Goal: Information Seeking & Learning: Learn about a topic

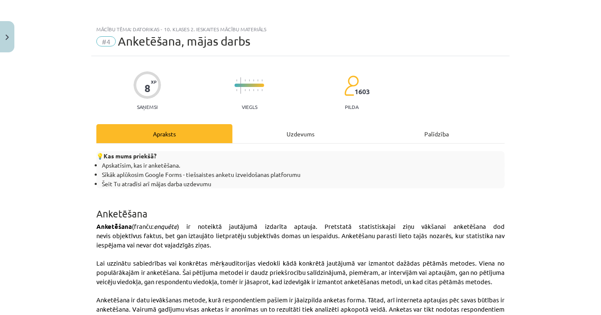
scroll to position [1542, 0]
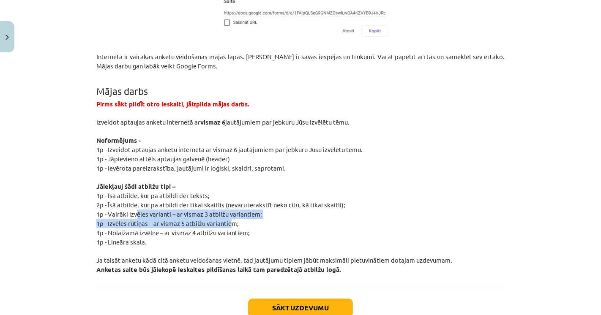
click at [158, 210] on span "1p - Vairāki izvēles varianti – ar vismaz 3 atbilžu variantiem;" at bounding box center [179, 214] width 166 height 8
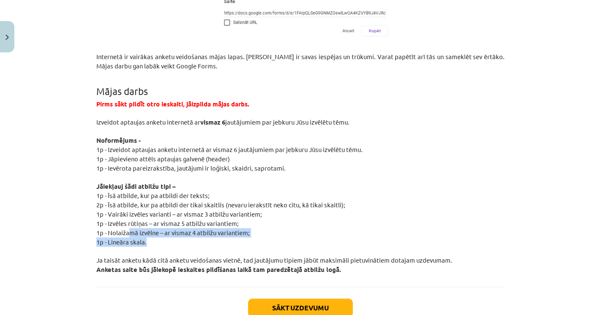
drag, startPoint x: 128, startPoint y: 225, endPoint x: 152, endPoint y: 229, distance: 24.8
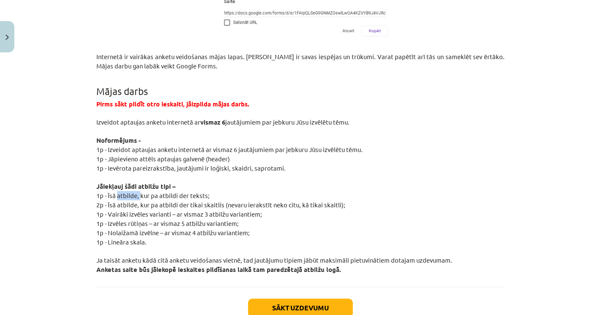
drag, startPoint x: 126, startPoint y: 187, endPoint x: 137, endPoint y: 187, distance: 11.4
click at [137, 192] on span "1p - Īsā atbilde, kur pa atbildi der teksts;" at bounding box center [152, 196] width 113 height 8
drag, startPoint x: 159, startPoint y: 193, endPoint x: 191, endPoint y: 198, distance: 32.1
click at [191, 201] on span "2p - Īsā atbilde, kur pa atbildi der tikai skaitlis (nevaru ierakstīt neko citu…" at bounding box center [220, 205] width 249 height 8
drag, startPoint x: 132, startPoint y: 204, endPoint x: 163, endPoint y: 208, distance: 31.2
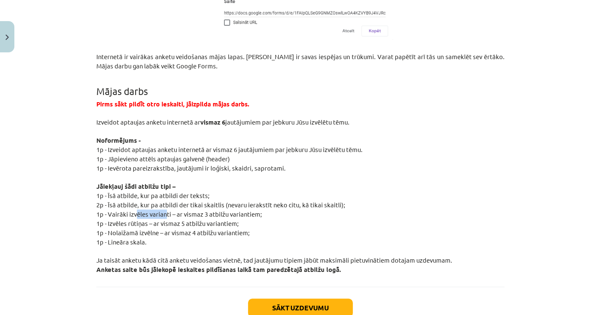
click at [163, 210] on p "1p - Vairāki izvēles varianti – ar vismaz 3 atbilžu variantiem;" at bounding box center [300, 214] width 409 height 9
click at [169, 210] on span "1p - Vairāki izvēles varianti – ar vismaz 3 atbilžu variantiem;" at bounding box center [179, 214] width 166 height 8
drag, startPoint x: 122, startPoint y: 203, endPoint x: 139, endPoint y: 213, distance: 19.1
click at [159, 210] on span "1p - Vairāki izvēles varianti – ar vismaz 3 atbilžu variantiem;" at bounding box center [179, 214] width 166 height 8
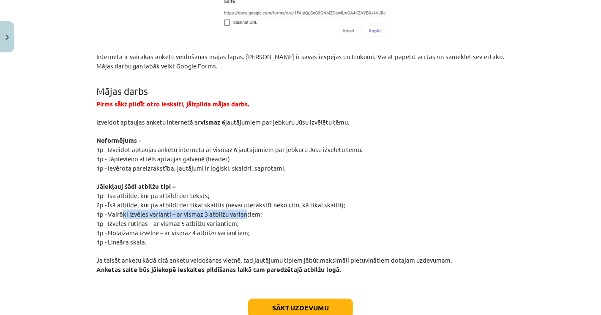
drag, startPoint x: 119, startPoint y: 204, endPoint x: 243, endPoint y: 205, distance: 123.9
click at [243, 210] on span "1p - Vairāki izvēles varianti – ar vismaz 3 atbilžu variantiem;" at bounding box center [179, 214] width 166 height 8
drag, startPoint x: 104, startPoint y: 202, endPoint x: 262, endPoint y: 203, distance: 158.2
click at [262, 210] on p "1p - Vairāki izvēles varianti – ar vismaz 3 atbilžu variantiem;" at bounding box center [300, 214] width 409 height 9
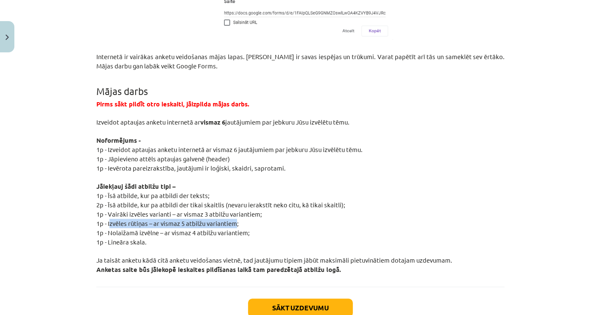
drag, startPoint x: 137, startPoint y: 212, endPoint x: 232, endPoint y: 214, distance: 94.3
click at [232, 219] on span "1p - Izvēles rūtiņas – ar vismaz 5 atbilžu variantiem;" at bounding box center [167, 223] width 143 height 8
click at [272, 173] on p at bounding box center [300, 177] width 409 height 9
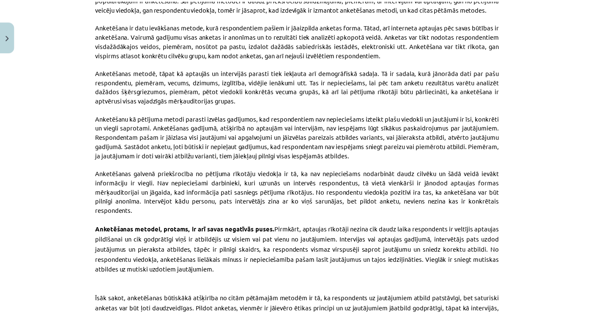
scroll to position [0, 0]
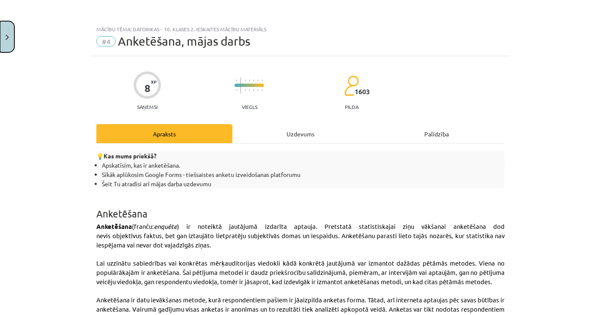
click at [0, 39] on button "Close" at bounding box center [7, 36] width 14 height 31
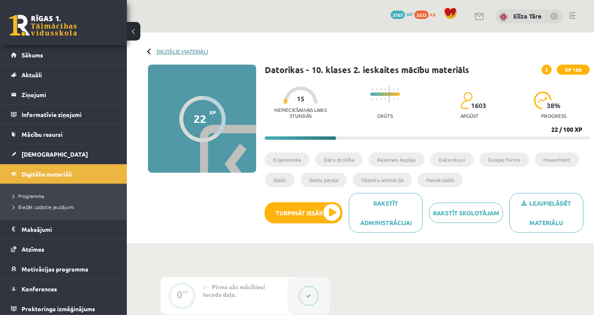
click at [170, 49] on link "Digitālie materiāli" at bounding box center [182, 51] width 52 height 6
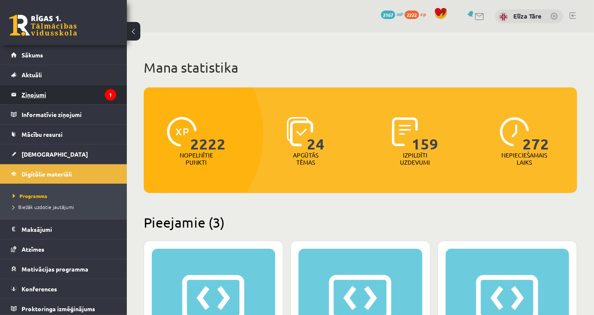
click at [94, 92] on legend "Ziņojumi 1" at bounding box center [69, 94] width 95 height 19
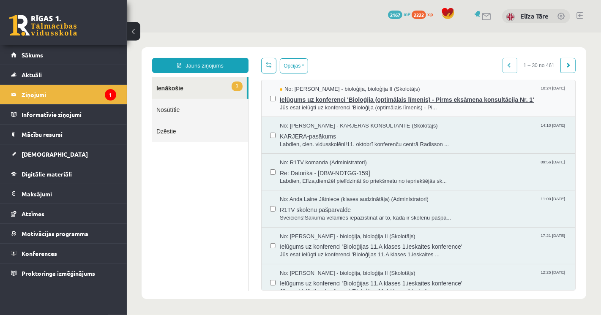
click at [465, 107] on span "Jūs esat ielūgti uz konferenci 'Bioloģija (optimālais līmenis) - Pi..." at bounding box center [423, 108] width 287 height 8
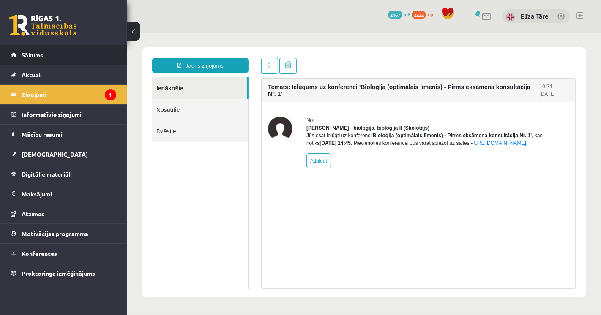
click at [34, 54] on span "Sākums" at bounding box center [33, 55] width 22 height 8
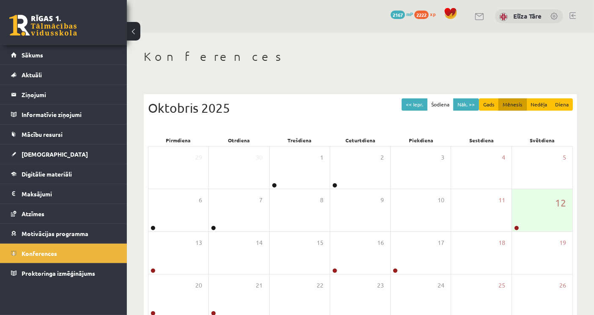
click at [333, 66] on div "Konferences" at bounding box center [360, 57] width 433 height 17
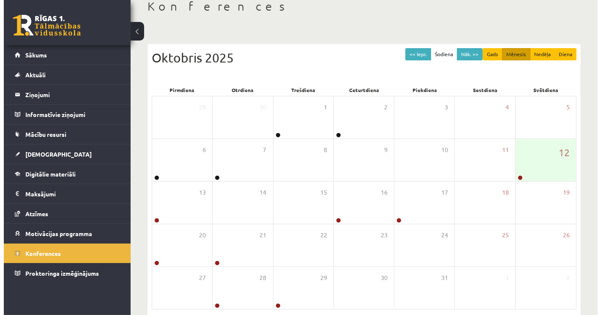
scroll to position [88, 0]
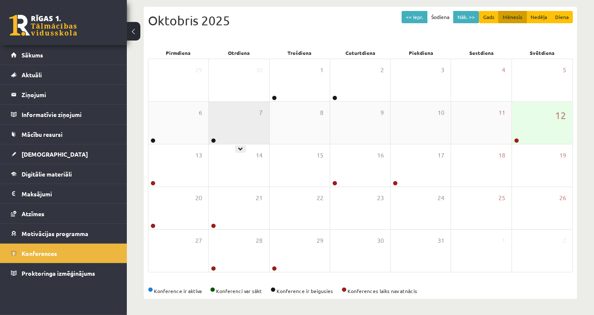
click at [244, 118] on div "7" at bounding box center [239, 123] width 60 height 42
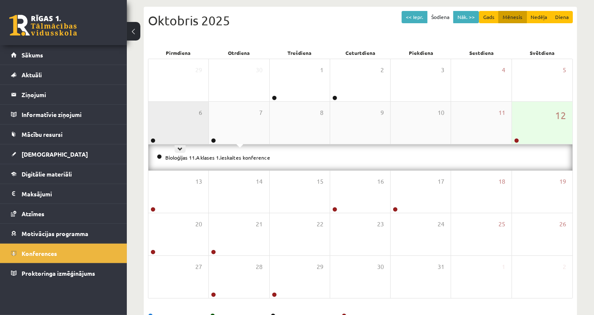
click at [170, 112] on div "6" at bounding box center [178, 123] width 60 height 42
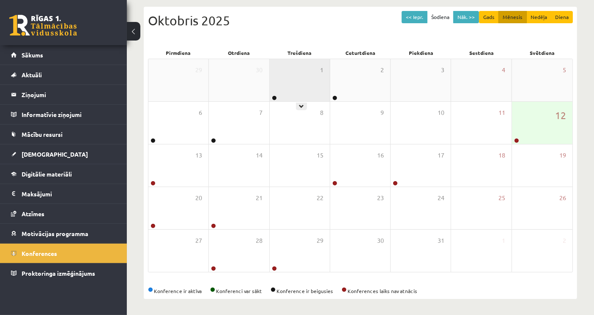
click at [305, 68] on div "1" at bounding box center [300, 80] width 60 height 42
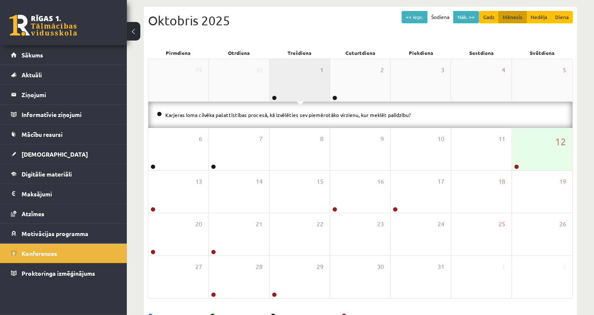
click at [305, 69] on div "1" at bounding box center [300, 80] width 60 height 42
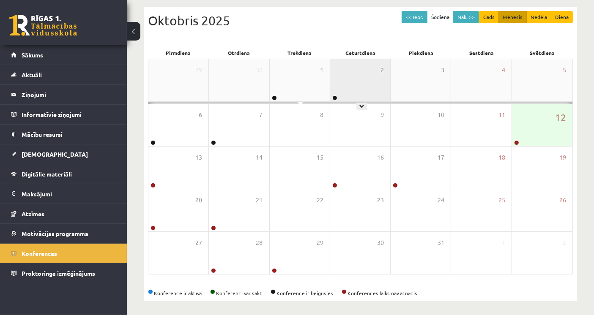
click at [350, 69] on div "2" at bounding box center [360, 80] width 60 height 42
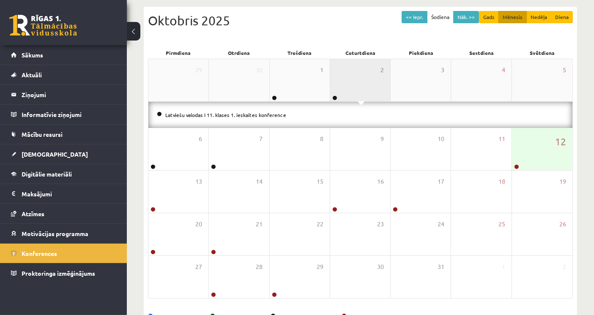
click at [350, 69] on div "2" at bounding box center [360, 80] width 60 height 42
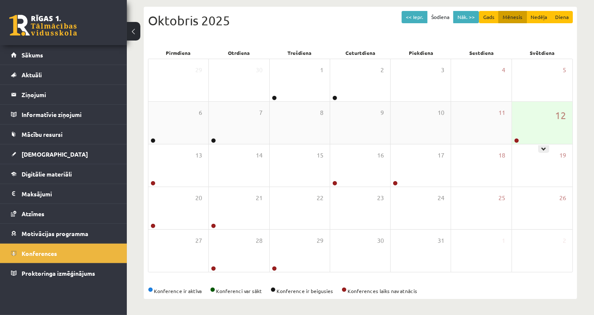
click at [533, 121] on div "12" at bounding box center [542, 123] width 60 height 42
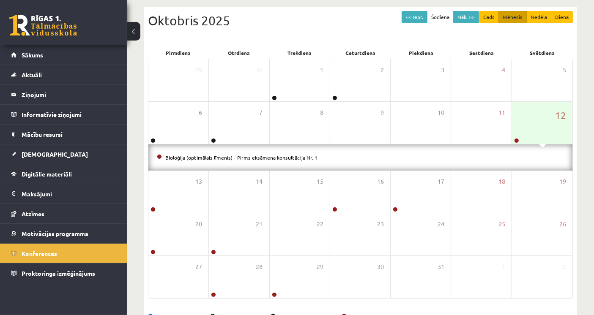
click at [292, 161] on li "Bioloģija (optimālais līmenis) - Pirms eksāmena konsultācija Nr. 1" at bounding box center [360, 157] width 407 height 9
click at [293, 159] on link "Bioloģija (optimālais līmenis) - Pirms eksāmena konsultācija Nr. 1" at bounding box center [241, 157] width 152 height 7
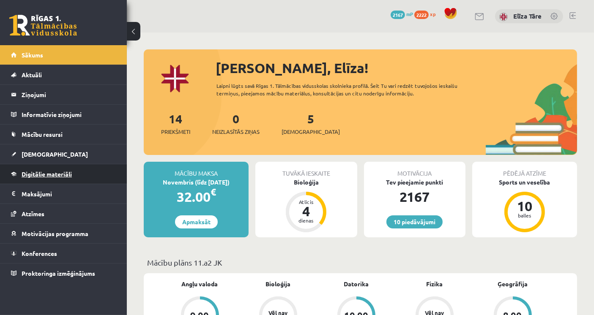
click at [74, 170] on link "Digitālie materiāli" at bounding box center [63, 174] width 105 height 19
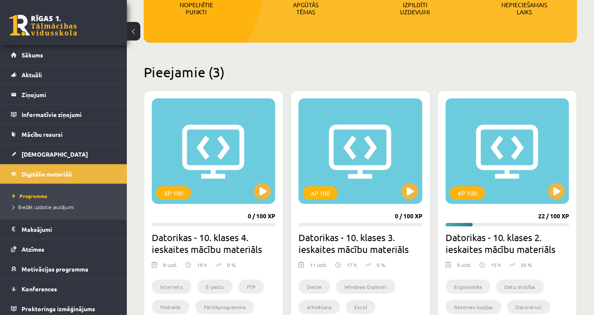
scroll to position [235, 0]
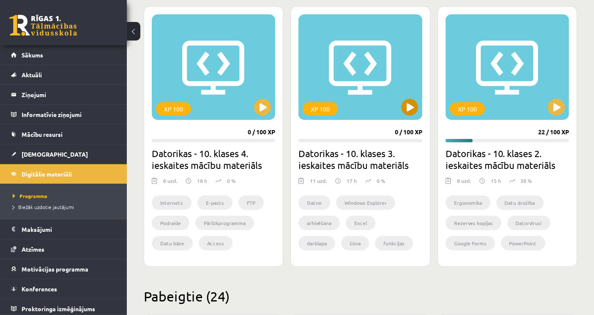
click at [374, 102] on div "XP 100" at bounding box center [360, 67] width 123 height 106
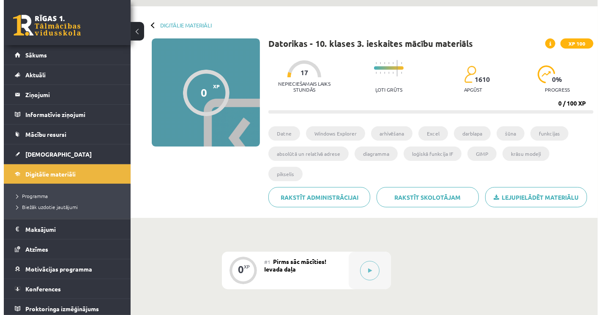
scroll to position [47, 0]
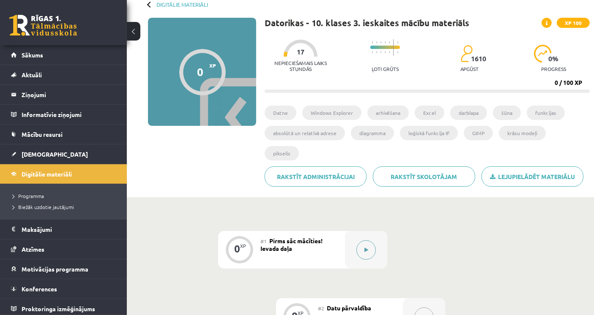
click at [360, 241] on button at bounding box center [366, 250] width 19 height 19
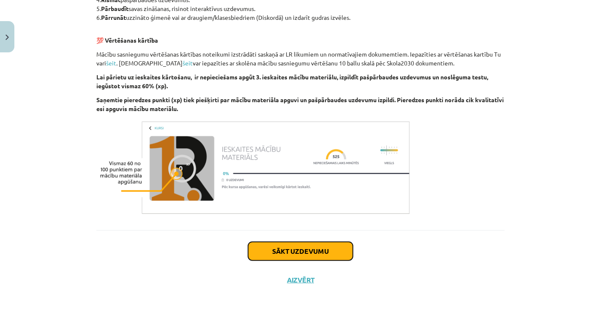
click at [320, 246] on button "Sākt uzdevumu" at bounding box center [300, 251] width 105 height 19
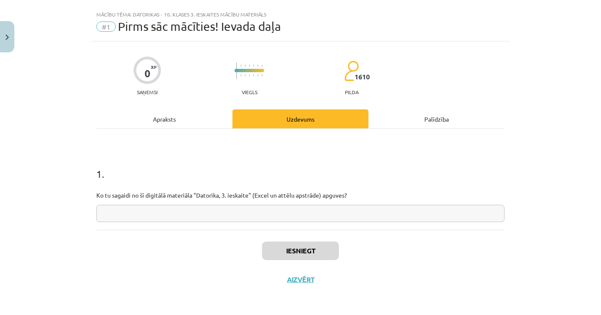
scroll to position [14, 0]
click at [374, 220] on input "text" at bounding box center [300, 214] width 409 height 17
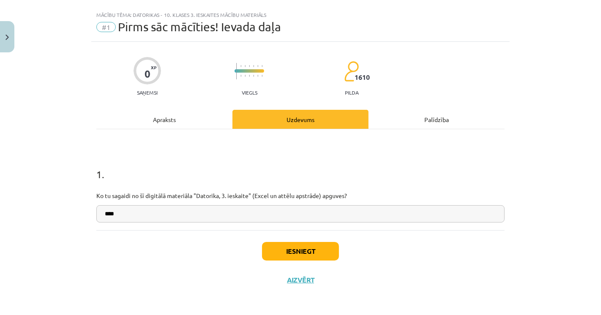
type input "****"
click at [280, 261] on div "Iesniegt Aizvērt" at bounding box center [300, 259] width 409 height 59
click at [290, 244] on button "Iesniegt" at bounding box center [300, 251] width 77 height 19
click at [232, 254] on div "Iesniegt Aizvērt" at bounding box center [300, 259] width 409 height 59
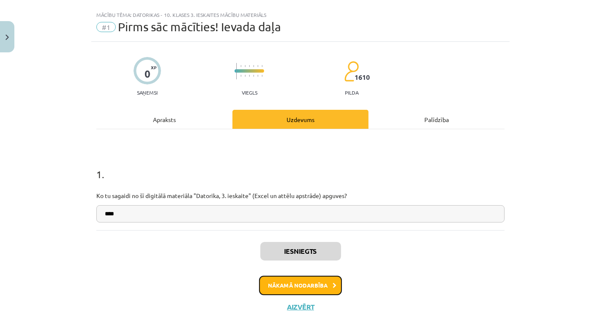
click at [293, 277] on button "Nākamā nodarbība" at bounding box center [300, 285] width 83 height 19
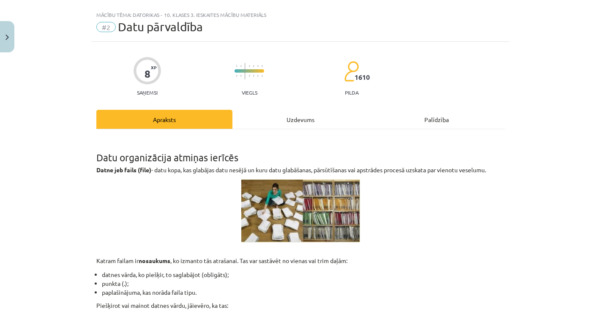
scroll to position [21, 0]
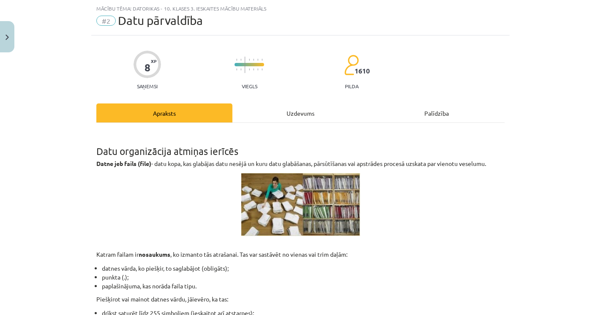
click at [44, 140] on div "Mācību tēma: Datorikas - 10. klases 3. ieskaites mācību materiāls #2 Datu pārva…" at bounding box center [300, 157] width 601 height 315
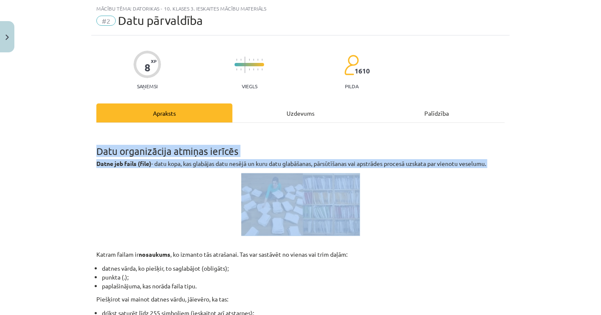
drag, startPoint x: 88, startPoint y: 148, endPoint x: 466, endPoint y: 185, distance: 380.7
click at [469, 185] on p at bounding box center [300, 204] width 409 height 63
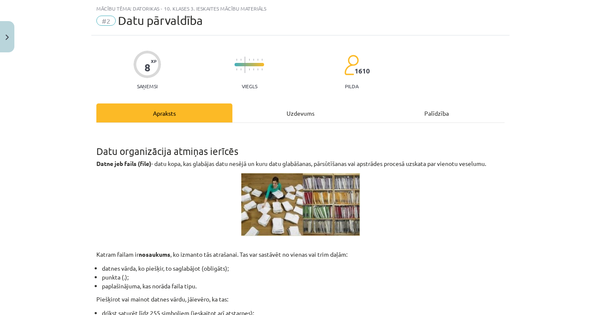
scroll to position [162, 0]
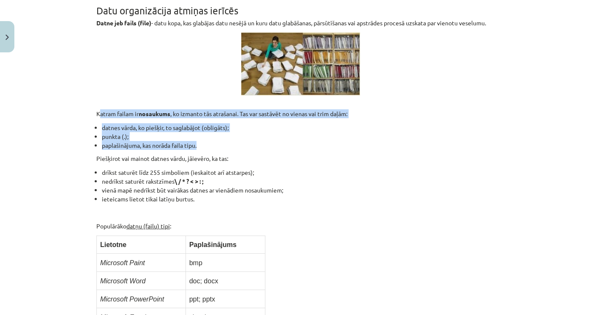
drag, startPoint x: 85, startPoint y: 110, endPoint x: 200, endPoint y: 148, distance: 120.8
click at [200, 148] on div "Mācību tēma: Datorikas - 10. klases 3. ieskaites mācību materiāls #2 Datu pārva…" at bounding box center [300, 157] width 601 height 315
drag, startPoint x: 202, startPoint y: 148, endPoint x: 190, endPoint y: 155, distance: 13.6
click at [202, 148] on li "paplašinājuma, kas norāda faila tipu." at bounding box center [303, 145] width 403 height 9
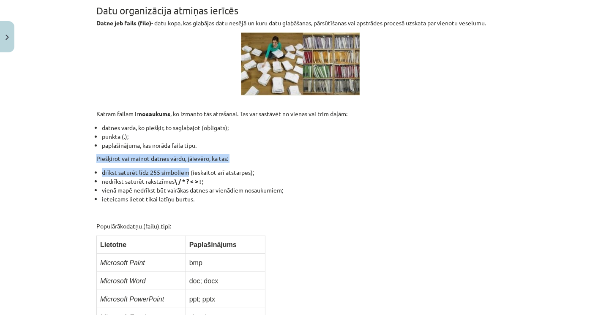
drag, startPoint x: 94, startPoint y: 154, endPoint x: 183, endPoint y: 168, distance: 89.9
click at [183, 168] on li "drīkst saturēt līdz 255 simboliem (ieskaitot arī atstarpes);" at bounding box center [303, 172] width 403 height 9
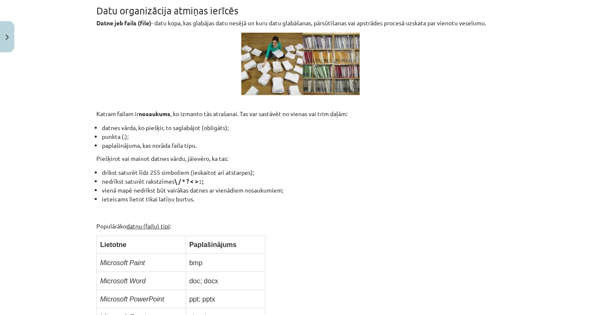
click at [114, 186] on li "vienā mapē nedrīkst būt vairākas datnes ar vienādiem nosaukumiem;" at bounding box center [303, 190] width 403 height 9
click at [110, 187] on li "vienā mapē nedrīkst būt vairākas datnes ar vienādiem nosaukumiem;" at bounding box center [303, 190] width 403 height 9
click at [114, 199] on li "ieteicams lietot tikai latīņu burtus." at bounding box center [303, 199] width 403 height 9
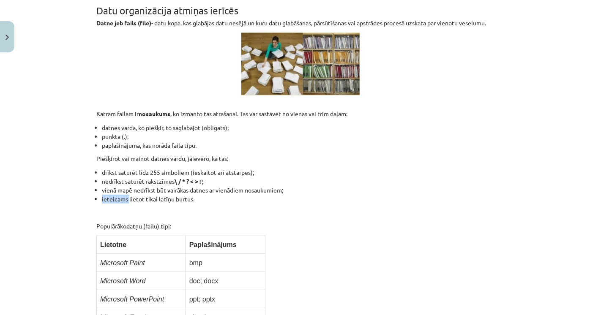
click at [114, 199] on li "ieteicams lietot tikai latīņu burtus." at bounding box center [303, 199] width 403 height 9
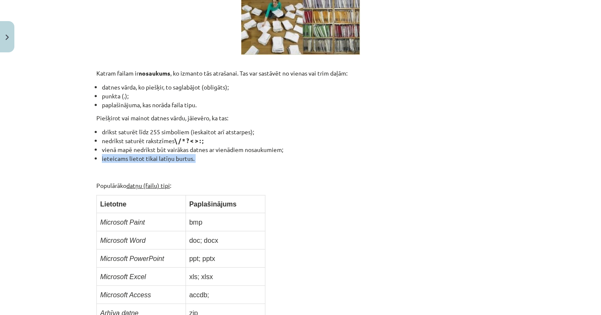
scroll to position [256, 0]
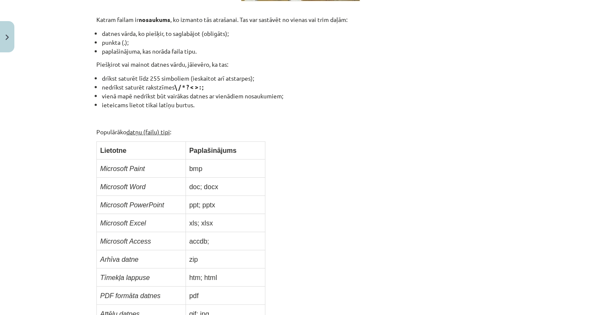
click at [69, 194] on div "Mācību tēma: Datorikas - 10. klases 3. ieskaites mācību materiāls #2 Datu pārva…" at bounding box center [300, 157] width 601 height 315
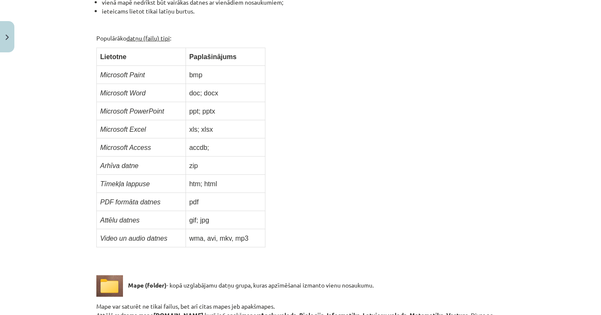
scroll to position [444, 0]
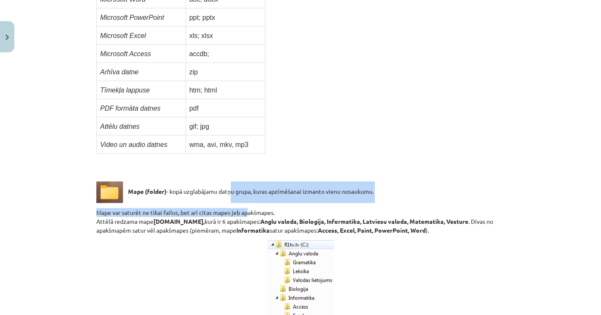
drag, startPoint x: 228, startPoint y: 191, endPoint x: 244, endPoint y: 208, distance: 23.6
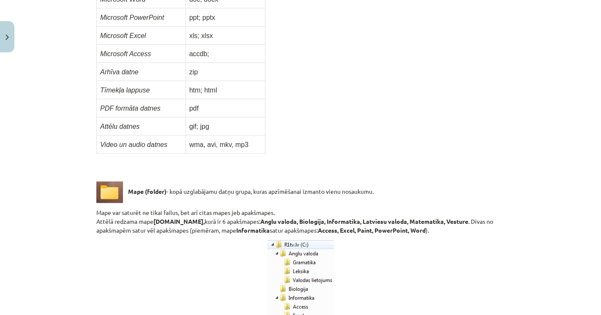
click at [221, 222] on p "Mape var saturēt ne tikai failus, bet arī citas mapes jeb apakšmapes. Attēlā re…" at bounding box center [300, 221] width 409 height 27
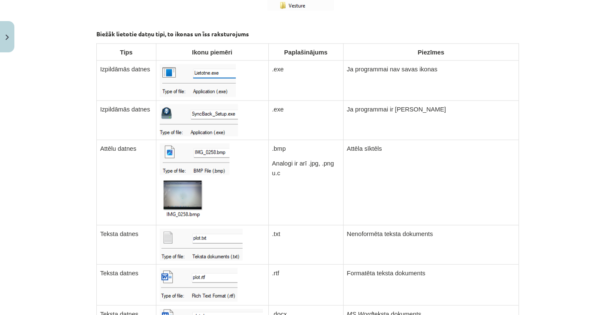
scroll to position [820, 0]
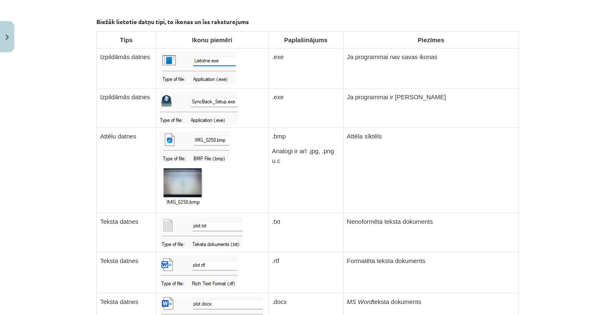
click at [42, 176] on div "Mācību tēma: Datorikas - 10. klases 3. ieskaites mācību materiāls #2 Datu pārva…" at bounding box center [300, 157] width 601 height 315
click at [125, 299] on span "Teksta datnes" at bounding box center [119, 302] width 38 height 7
click at [107, 299] on span "Teksta datnes" at bounding box center [119, 302] width 38 height 7
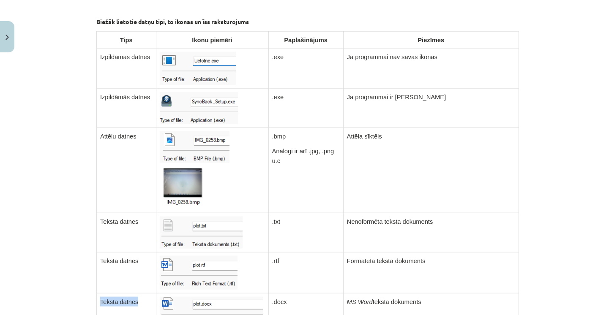
drag, startPoint x: 96, startPoint y: 259, endPoint x: 139, endPoint y: 261, distance: 42.7
click at [139, 294] on td "Teksta datnes" at bounding box center [127, 312] width 60 height 37
click at [273, 294] on td ".docx" at bounding box center [306, 312] width 75 height 37
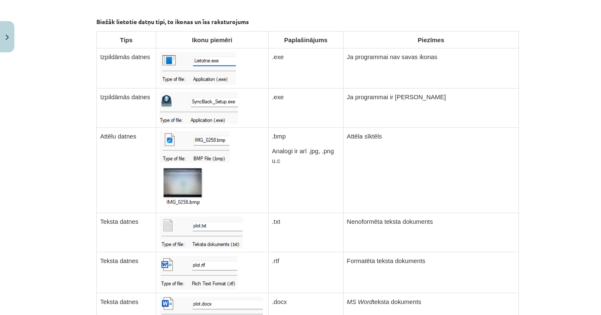
click at [379, 294] on td "MS Word teksta dokuments" at bounding box center [431, 312] width 176 height 37
click at [105, 253] on td "Teksta datnes" at bounding box center [127, 273] width 60 height 41
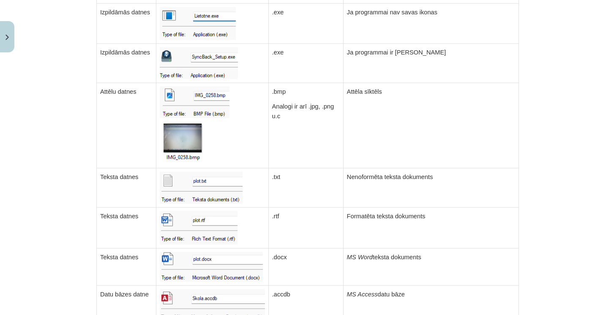
scroll to position [913, 0]
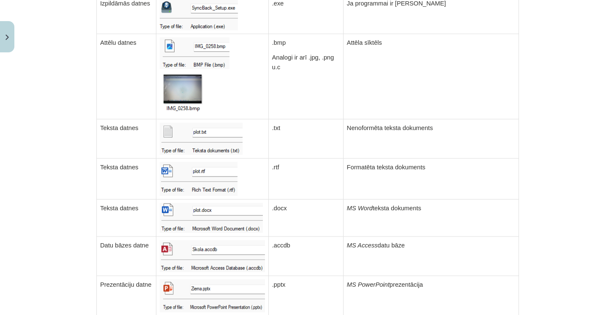
click at [109, 242] on span "Datu bāzes datne" at bounding box center [124, 245] width 49 height 7
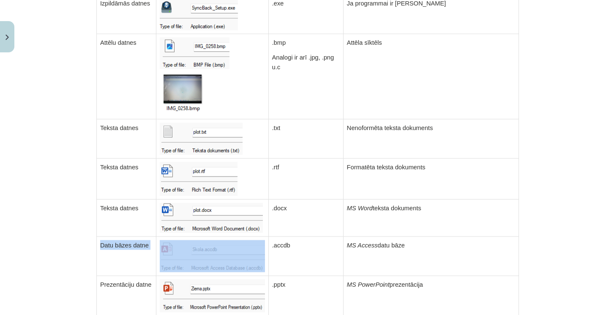
click at [109, 242] on span "Datu bāzes datne" at bounding box center [124, 245] width 49 height 7
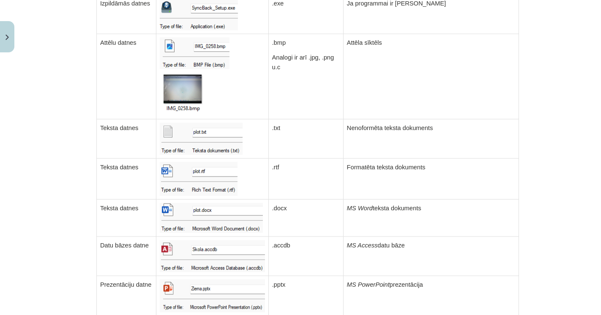
click at [287, 237] on td ".accdb" at bounding box center [306, 256] width 75 height 39
click at [124, 277] on td "Prezentāciju datne" at bounding box center [127, 297] width 60 height 40
click at [103, 277] on td "Prezentāciju datne" at bounding box center [127, 297] width 60 height 40
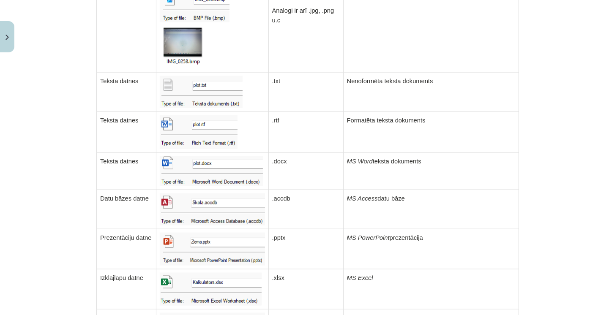
scroll to position [1055, 0]
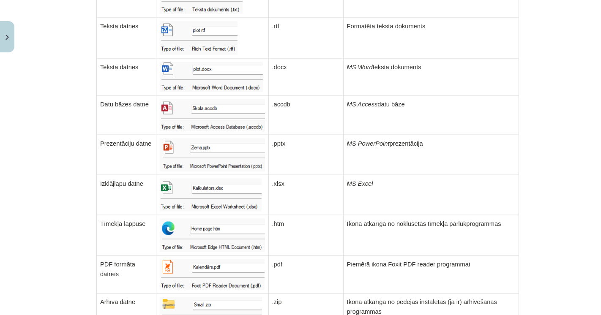
click at [281, 221] on span ".htm" at bounding box center [278, 224] width 12 height 7
click at [307, 216] on td ".htm" at bounding box center [306, 236] width 75 height 41
click at [102, 294] on td "Arhīva datne" at bounding box center [127, 313] width 60 height 38
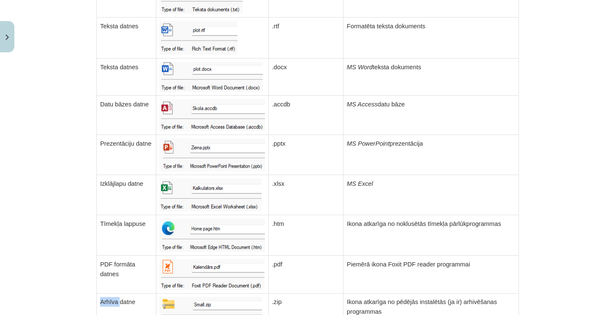
click at [102, 294] on td "Arhīva datne" at bounding box center [127, 313] width 60 height 38
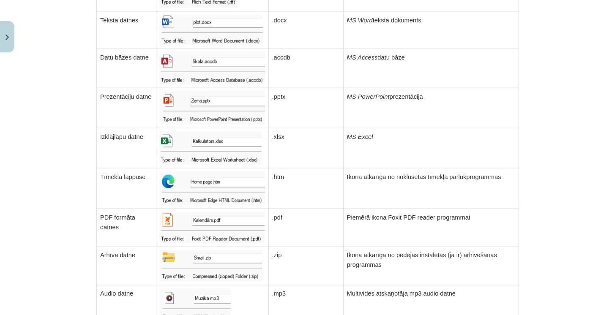
click at [61, 244] on div "Mācību tēma: Datorikas - 10. klases 3. ieskaites mācību materiāls #2 Datu pārva…" at bounding box center [300, 157] width 601 height 315
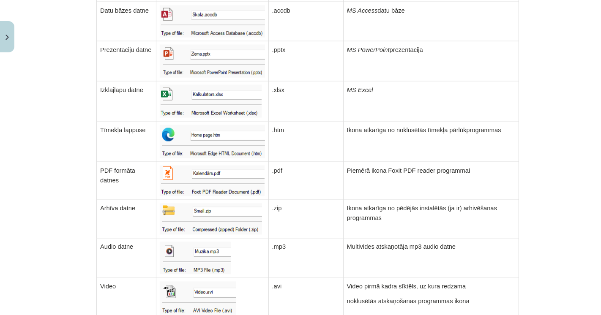
click at [111, 279] on td "Video" at bounding box center [127, 318] width 60 height 79
click at [106, 284] on span "Video" at bounding box center [108, 287] width 16 height 7
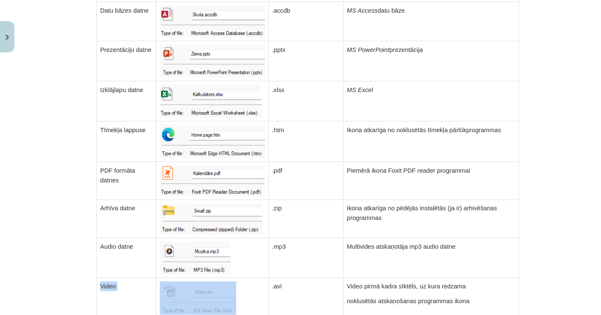
click at [106, 284] on span "Video" at bounding box center [108, 287] width 16 height 7
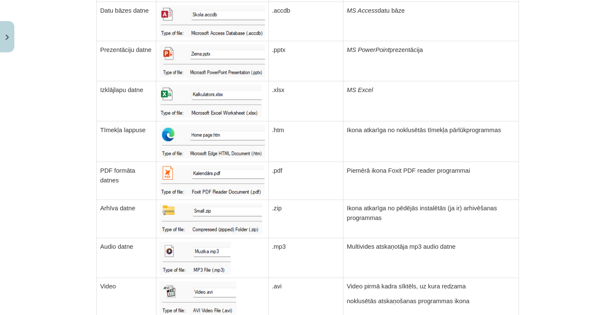
click at [59, 233] on div "Mācību tēma: Datorikas - 10. klases 3. ieskaites mācību materiāls #2 Datu pārva…" at bounding box center [300, 157] width 601 height 315
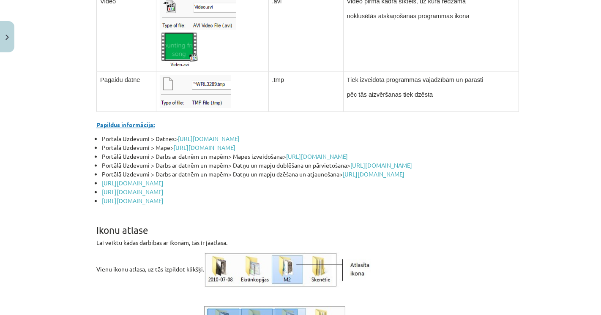
scroll to position [1525, 0]
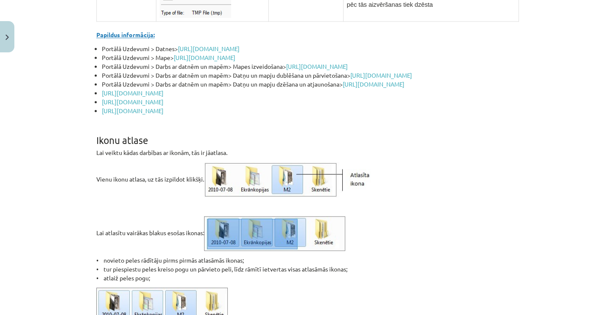
drag, startPoint x: 83, startPoint y: 109, endPoint x: 238, endPoint y: 125, distance: 155.2
click at [234, 129] on div "Mācību tēma: Datorikas - 10. klases 3. ieskaites mācību materiāls #2 Datu pārva…" at bounding box center [300, 157] width 601 height 315
click at [253, 148] on p "Lai veiktu kādas darbības ar ikonām, tās ir jāatlasa." at bounding box center [300, 152] width 409 height 9
click at [31, 159] on div "Mācību tēma: Datorikas - 10. klases 3. ieskaites mācību materiāls #2 Datu pārva…" at bounding box center [300, 157] width 601 height 315
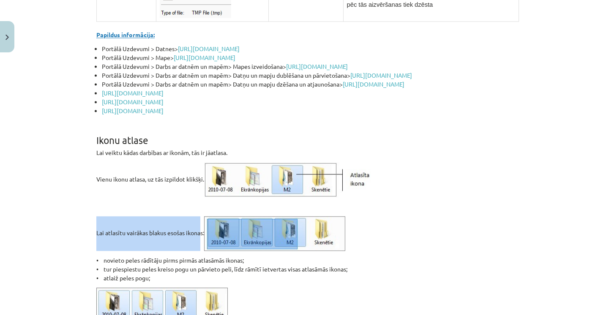
drag, startPoint x: 118, startPoint y: 203, endPoint x: 199, endPoint y: 219, distance: 82.8
click at [199, 219] on div "Mācību tēma: Datorikas - 10. klases 3. ieskaites mācību materiāls #2 Datu pārva…" at bounding box center [300, 157] width 601 height 315
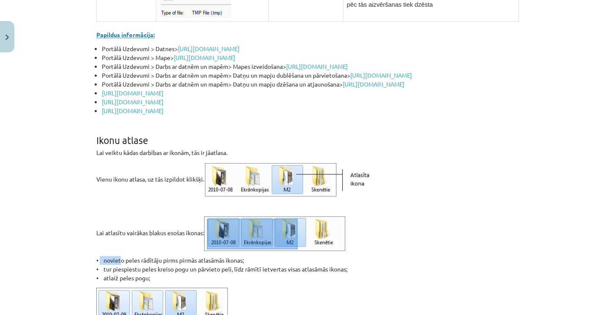
drag, startPoint x: 96, startPoint y: 230, endPoint x: 117, endPoint y: 230, distance: 20.7
click at [117, 256] on p "• novieto peles rādītāju pirms pirmās atlasāmās ikonas; • tur piespiestu peles …" at bounding box center [300, 269] width 409 height 27
drag, startPoint x: 91, startPoint y: 228, endPoint x: 148, endPoint y: 248, distance: 60.3
click at [146, 217] on p "Lai atlasītu vairākas blakus esošas ikonas:" at bounding box center [300, 234] width 409 height 35
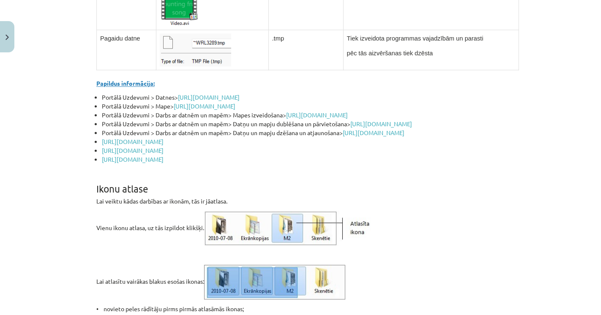
scroll to position [1523, 0]
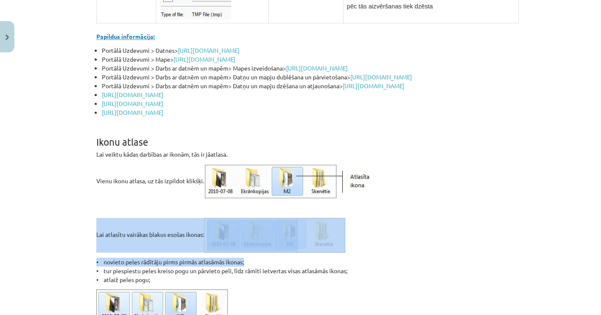
drag, startPoint x: 92, startPoint y: 201, endPoint x: 242, endPoint y: 231, distance: 152.7
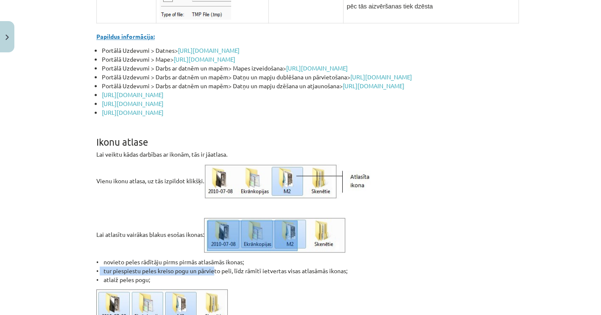
drag, startPoint x: 94, startPoint y: 237, endPoint x: 210, endPoint y: 241, distance: 116.4
click at [210, 258] on p "• novieto peles rādītāju pirms pirmās atlasāmās ikonas; • tur piespiestu peles …" at bounding box center [300, 271] width 409 height 27
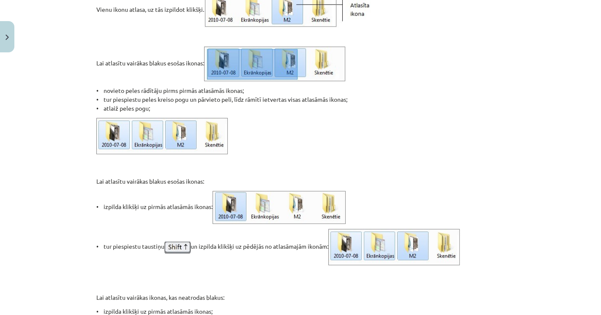
scroll to position [1711, 0]
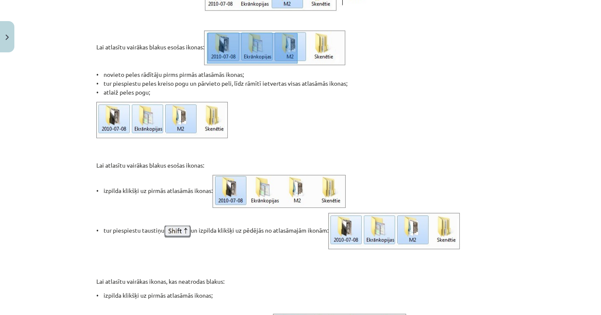
click at [99, 213] on p "• tur piespiestu taustiņu un izpilda klikšķi uz pēdējās no atlasāmajām ikonām:" at bounding box center [300, 231] width 409 height 36
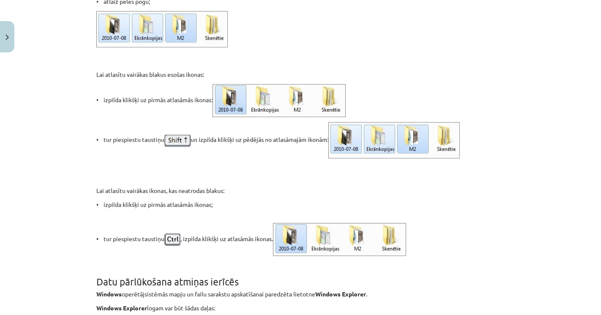
scroll to position [1805, 0]
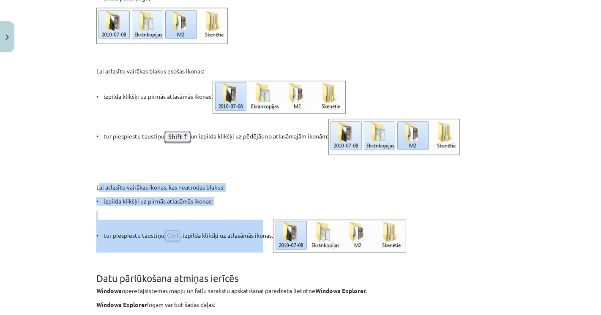
drag, startPoint x: 94, startPoint y: 160, endPoint x: 259, endPoint y: 216, distance: 174.7
click at [259, 216] on div "Datu organizācija atmiņas ierīcēs Datne jeb fails (file) - datu kopa, kas glabā…" at bounding box center [300, 246] width 409 height 3801
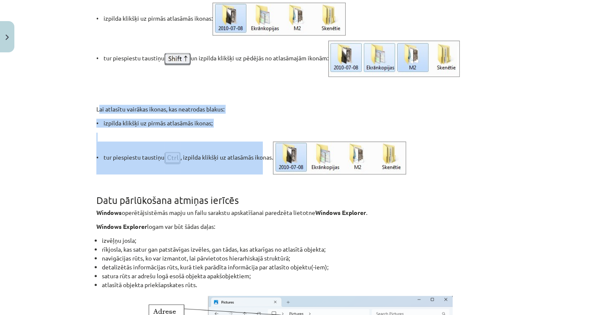
scroll to position [1899, 0]
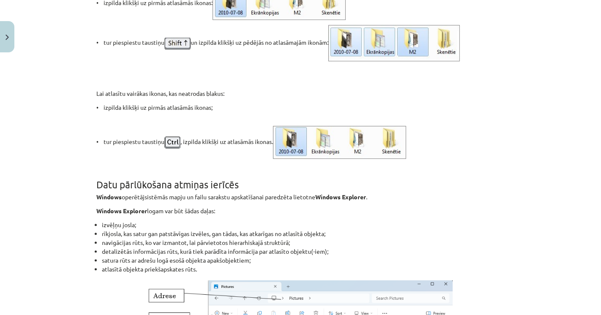
click at [64, 151] on div "Mācību tēma: Datorikas - 10. klases 3. ieskaites mācību materiāls #2 Datu pārva…" at bounding box center [300, 157] width 601 height 315
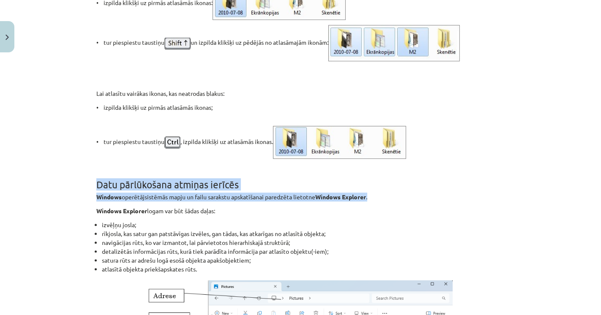
drag, startPoint x: 95, startPoint y: 154, endPoint x: 373, endPoint y: 168, distance: 278.2
click at [373, 168] on div "Datu organizācija atmiņas ierīcēs Datne jeb fails (file) - datu kopa, kas glabā…" at bounding box center [300, 153] width 409 height 3801
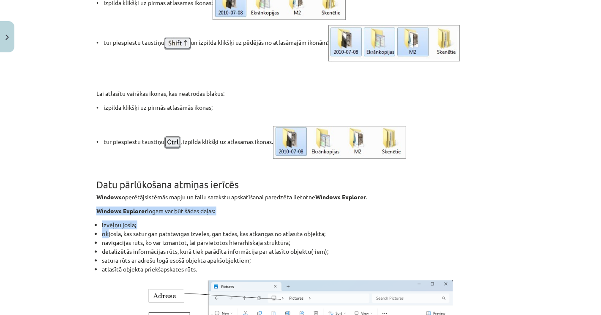
drag, startPoint x: 92, startPoint y: 177, endPoint x: 104, endPoint y: 200, distance: 26.1
click at [104, 200] on div "8 XP Saņemsi Viegls 1610 pilda Apraksts Uzdevums Palīdzība Datu organizācija at…" at bounding box center [300, 143] width 419 height 3973
click at [96, 221] on ul "izvēļņu josla; rīkjosla, kas satur gan patstāvīgas izvēles, gan tādas, kas atka…" at bounding box center [300, 247] width 409 height 53
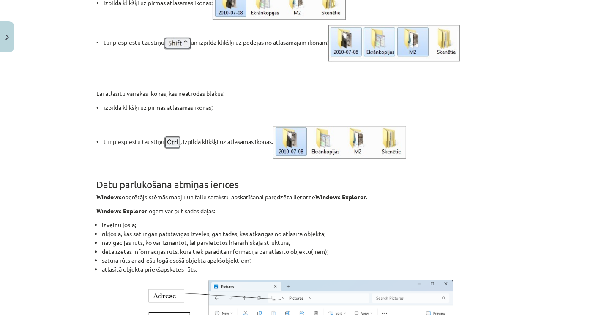
click at [91, 195] on div "8 XP Saņemsi Viegls 1610 pilda Apraksts Uzdevums Palīdzība Datu organizācija at…" at bounding box center [300, 143] width 419 height 3973
drag, startPoint x: 91, startPoint y: 195, endPoint x: 108, endPoint y: 195, distance: 17.8
click at [108, 195] on div "8 XP Saņemsi Viegls 1610 pilda Apraksts Uzdevums Palīdzība Datu organizācija at…" at bounding box center [300, 143] width 419 height 3973
drag, startPoint x: 93, startPoint y: 185, endPoint x: 100, endPoint y: 201, distance: 17.8
click at [100, 201] on div "Datu organizācija atmiņas ierīcēs Datne jeb fails (file) - datu kopa, kas glabā…" at bounding box center [300, 153] width 409 height 3801
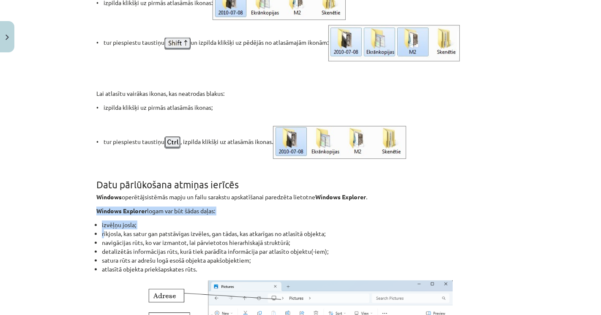
click at [102, 230] on li "rīkjosla, kas satur gan patstāvīgas izvēles, gan tādas, kas atkarīgas no atlasī…" at bounding box center [303, 234] width 403 height 9
drag, startPoint x: 92, startPoint y: 194, endPoint x: 100, endPoint y: 198, distance: 8.9
click at [102, 221] on li "izvēļņu josla;" at bounding box center [303, 225] width 403 height 9
click at [146, 239] on li "navigācijas rūts, ko var izmantot, lai pārvietotos hierarhiskajā struktūrā;" at bounding box center [303, 243] width 403 height 9
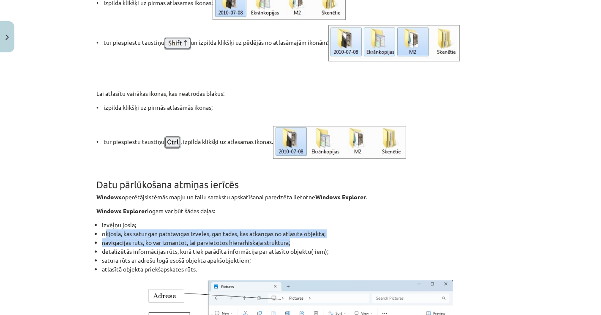
drag, startPoint x: 101, startPoint y: 200, endPoint x: 336, endPoint y: 216, distance: 234.8
click at [336, 221] on ul "izvēļņu josla; rīkjosla, kas satur gan patstāvīgas izvēles, gan tādas, kas atka…" at bounding box center [300, 247] width 409 height 53
click at [336, 239] on li "navigācijas rūts, ko var izmantot, lai pārvietotos hierarhiskajā struktūrā;" at bounding box center [303, 243] width 403 height 9
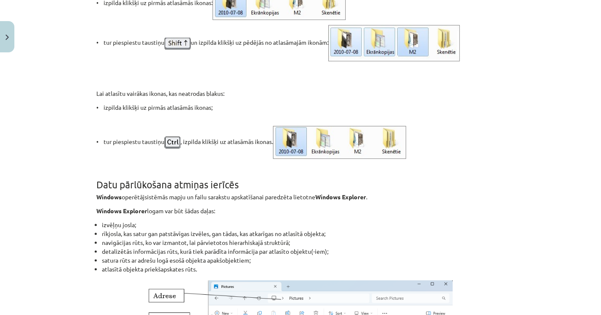
click at [237, 239] on li "navigācijas rūts, ko var izmantot, lai pārvietotos hierarhiskajā struktūrā;" at bounding box center [303, 243] width 403 height 9
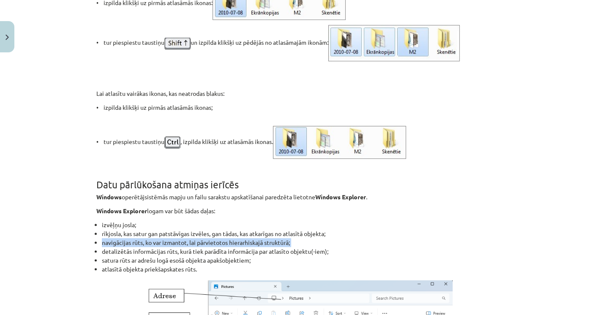
click at [237, 239] on li "navigācijas rūts, ko var izmantot, lai pārvietotos hierarhiskajā struktūrā;" at bounding box center [303, 243] width 403 height 9
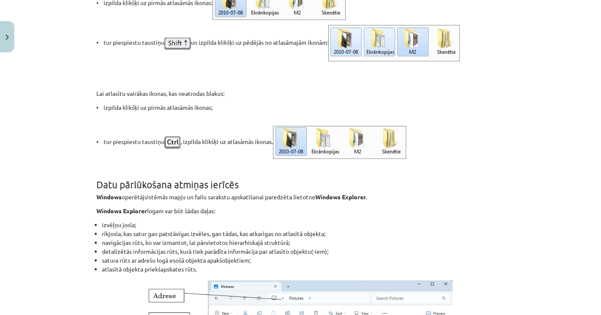
click at [138, 247] on li "detalizētās informācijas rūts, kurā tiek parādīta informācija par atlasīto obje…" at bounding box center [303, 251] width 403 height 9
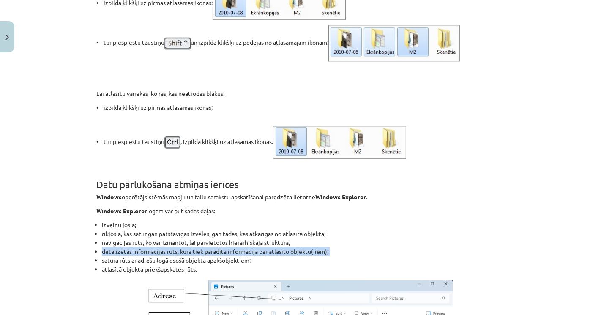
click at [138, 247] on li "detalizētās informācijas rūts, kurā tiek parādīta informācija par atlasīto obje…" at bounding box center [303, 251] width 403 height 9
click at [118, 247] on li "detalizētās informācijas rūts, kurā tiek parādīta informācija par atlasīto obje…" at bounding box center [303, 251] width 403 height 9
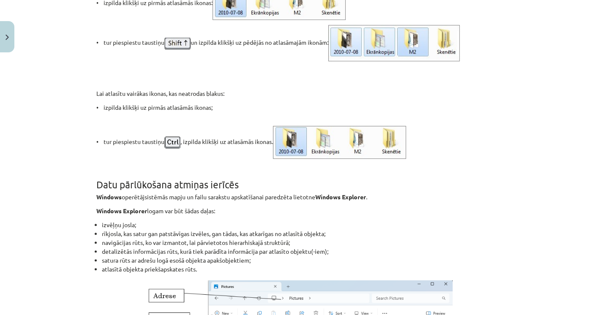
click at [121, 239] on li "navigācijas rūts, ko var izmantot, lai pārvietotos hierarhiskajā struktūrā;" at bounding box center [303, 243] width 403 height 9
click at [115, 247] on li "detalizētās informācijas rūts, kurā tiek parādīta informācija par atlasīto obje…" at bounding box center [303, 251] width 403 height 9
click at [96, 236] on ul "izvēļņu josla; rīkjosla, kas satur gan patstāvīgas izvēles, gan tādas, kas atka…" at bounding box center [300, 247] width 409 height 53
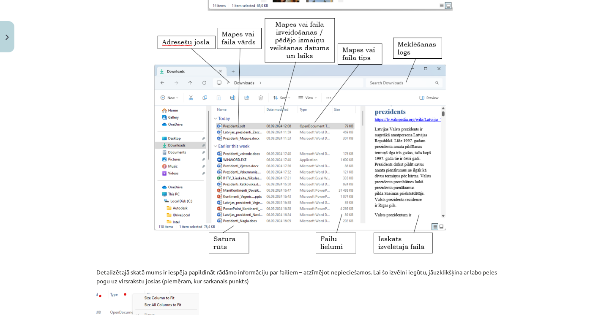
scroll to position [2510, 0]
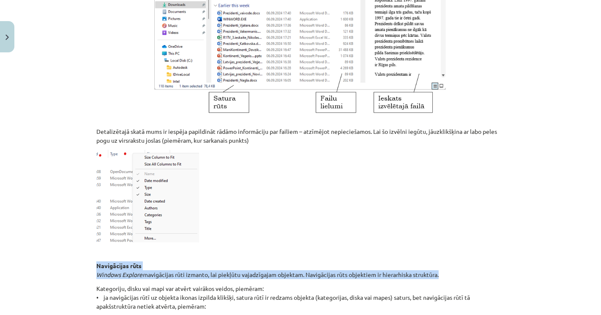
drag, startPoint x: 89, startPoint y: 230, endPoint x: 450, endPoint y: 242, distance: 360.9
click at [326, 262] on p "Navigācijas rūts Windows Explorer navigācijas rūti izmanto, lai piekļūtu vajadz…" at bounding box center [300, 271] width 409 height 18
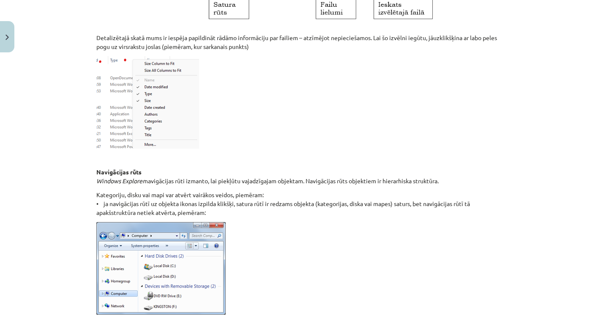
scroll to position [2604, 0]
drag, startPoint x: 92, startPoint y: 162, endPoint x: 101, endPoint y: 173, distance: 14.7
click at [101, 190] on p "Kategoriju, disku vai mapi var atvērt vairākos veidos, piemēram: • ja navigācij…" at bounding box center [300, 203] width 409 height 27
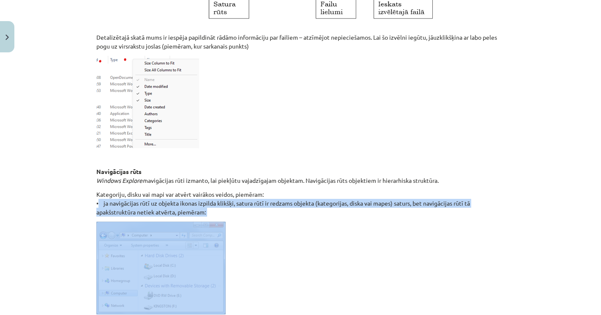
click at [101, 190] on p "Kategoriju, disku vai mapi var atvērt vairākos veidos, piemēram: • ja navigācij…" at bounding box center [300, 203] width 409 height 27
click at [96, 190] on p "Kategoriju, disku vai mapi var atvērt vairākos veidos, piemēram: • ja navigācij…" at bounding box center [300, 203] width 409 height 27
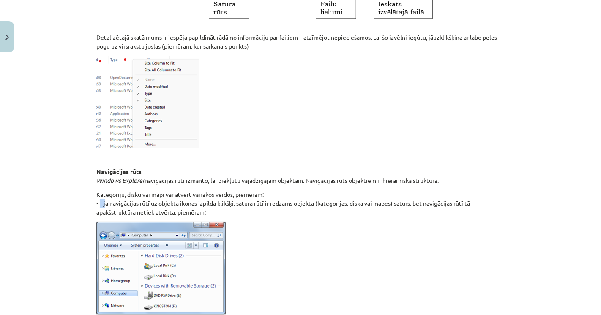
click at [96, 190] on p "Kategoriju, disku vai mapi var atvērt vairākos veidos, piemēram: • ja navigācij…" at bounding box center [300, 203] width 409 height 27
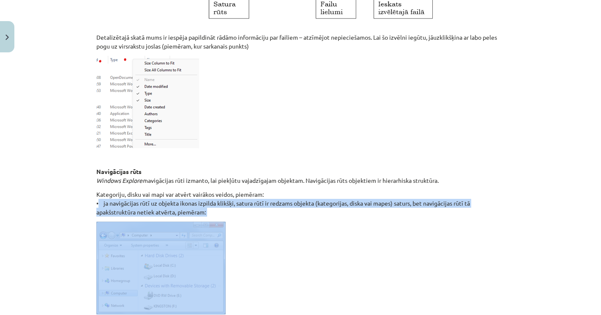
click at [96, 190] on p "Kategoriju, disku vai mapi var atvērt vairākos veidos, piemēram: • ja navigācij…" at bounding box center [300, 203] width 409 height 27
click at [87, 170] on div "Mācību tēma: Datorikas - 10. klases 3. ieskaites mācību materiāls #2 Datu pārva…" at bounding box center [300, 157] width 601 height 315
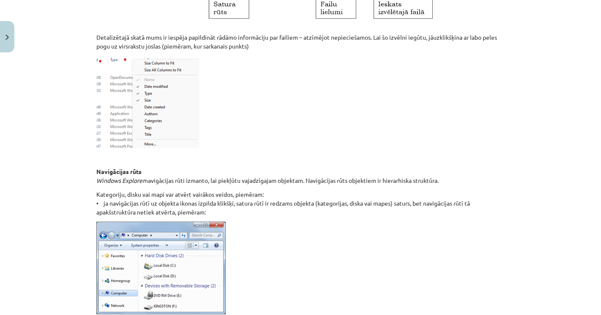
click at [97, 190] on p "Kategoriju, disku vai mapi var atvērt vairākos veidos, piemēram: • ja navigācij…" at bounding box center [300, 203] width 409 height 27
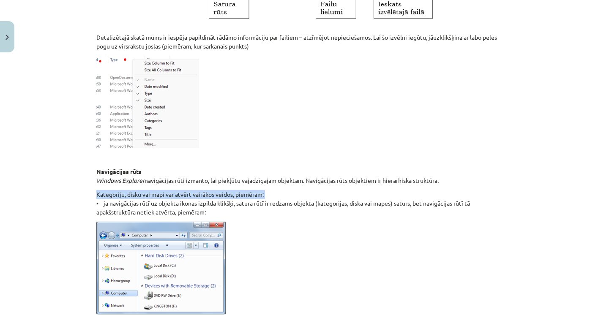
click at [110, 190] on p "Kategoriju, disku vai mapi var atvērt vairākos veidos, piemēram: • ja navigācij…" at bounding box center [300, 203] width 409 height 27
click at [134, 190] on p "Kategoriju, disku vai mapi var atvērt vairākos veidos, piemēram: • ja navigācij…" at bounding box center [300, 203] width 409 height 27
click at [68, 154] on div "Mācību tēma: Datorikas - 10. klases 3. ieskaites mācību materiāls #2 Datu pārva…" at bounding box center [300, 157] width 601 height 315
click at [324, 167] on p "Navigācijas rūts Windows Explorer navigācijas rūti izmanto, lai piekļūtu vajadz…" at bounding box center [300, 176] width 409 height 18
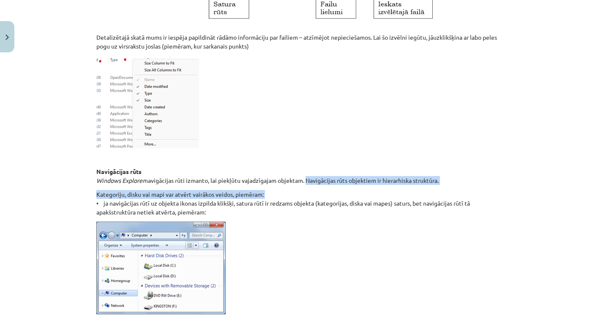
click at [342, 190] on p "Kategoriju, disku vai mapi var atvērt vairākos veidos, piemēram: • ja navigācij…" at bounding box center [300, 203] width 409 height 27
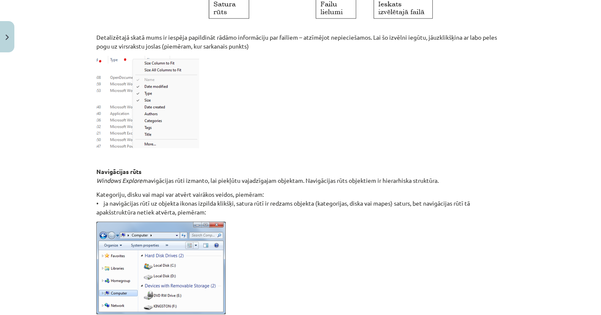
click at [80, 151] on div "Mācību tēma: Datorikas - 10. klases 3. ieskaites mācību materiāls #2 Datu pārva…" at bounding box center [300, 157] width 601 height 315
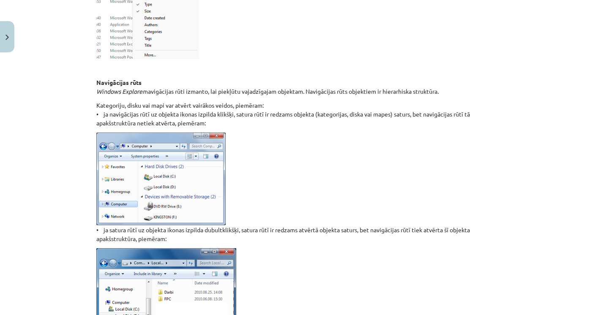
scroll to position [2698, 0]
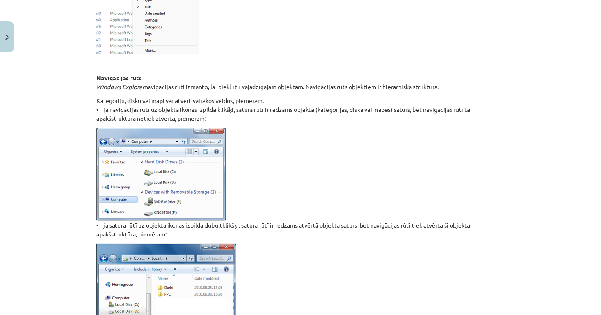
drag, startPoint x: 89, startPoint y: 191, endPoint x: 175, endPoint y: 208, distance: 87.4
click at [175, 208] on p "• ja satura rūtī uz objekta ikonas izpilda dubultklikšķi, satura rūtī ir redzam…" at bounding box center [300, 183] width 409 height 111
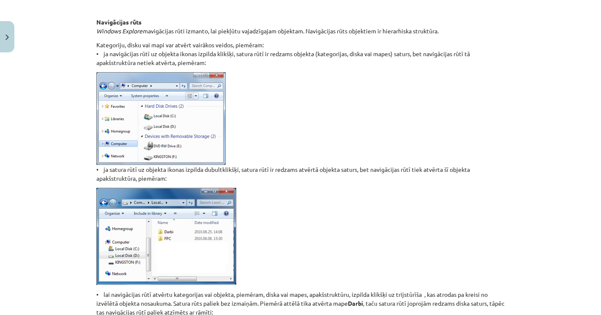
scroll to position [2792, 0]
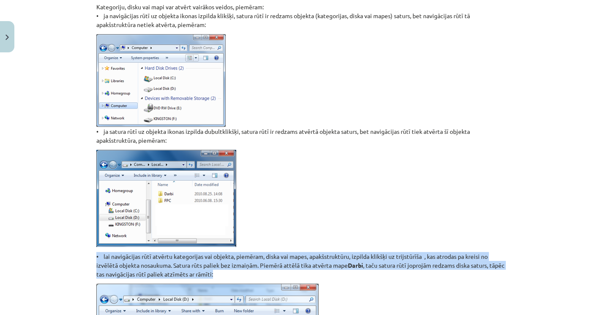
drag, startPoint x: 91, startPoint y: 226, endPoint x: 336, endPoint y: 241, distance: 246.2
click at [336, 252] on p "• lai navigācijas rūtī atvērtu kategorijas vai objekta, piemēram, diska vai map…" at bounding box center [300, 265] width 409 height 27
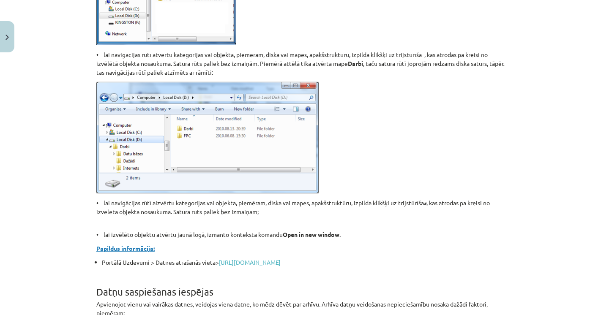
scroll to position [3027, 0]
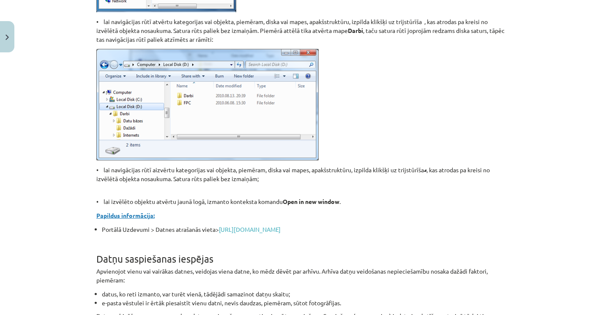
drag, startPoint x: 91, startPoint y: 139, endPoint x: 302, endPoint y: 145, distance: 210.7
drag, startPoint x: 91, startPoint y: 169, endPoint x: 313, endPoint y: 171, distance: 222.5
click at [313, 198] on strong "Open in new window" at bounding box center [311, 202] width 57 height 8
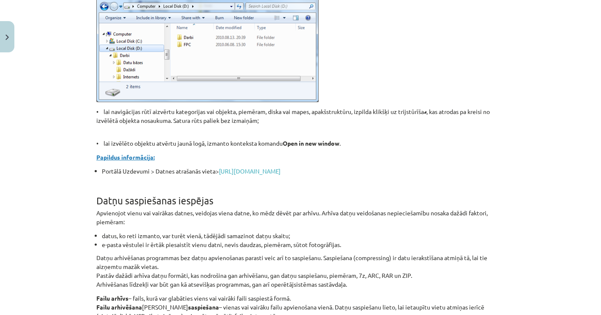
scroll to position [3121, 0]
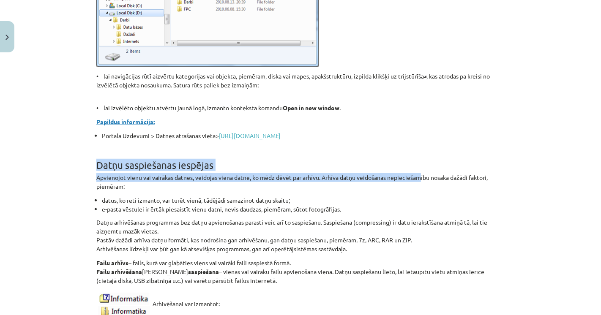
drag, startPoint x: 91, startPoint y: 140, endPoint x: 420, endPoint y: 159, distance: 329.5
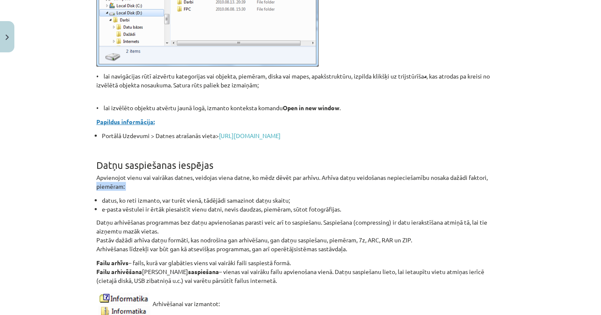
click at [88, 172] on div "Mācību tēma: Datorikas - 10. klases 3. ieskaites mācību materiāls #2 Datu pārva…" at bounding box center [300, 157] width 601 height 315
click at [111, 196] on li "datus, ko reti izmanto, var turēt vienā, tādējādi samazinot datņu skaitu;" at bounding box center [303, 200] width 403 height 9
click at [116, 218] on p "Datņu arhivēšanas programmas bez datņu apvienošanas parasti veic arī to saspieš…" at bounding box center [300, 236] width 409 height 36
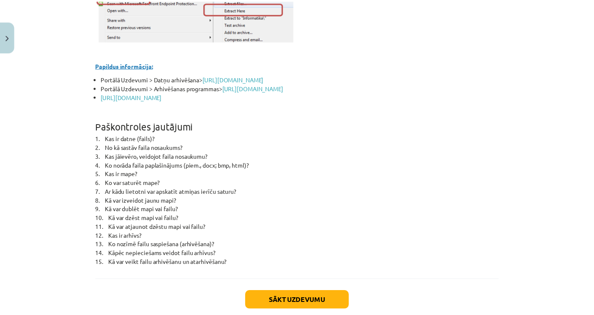
scroll to position [3731, 0]
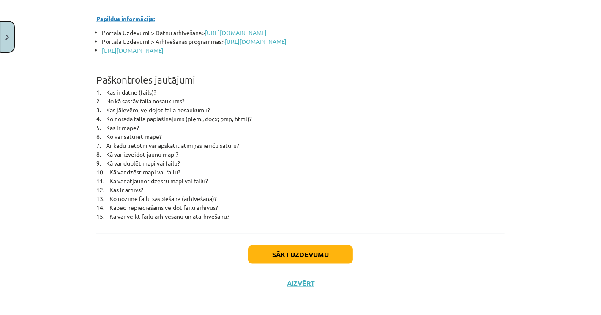
click at [8, 35] on img "Close" at bounding box center [6, 37] width 3 height 5
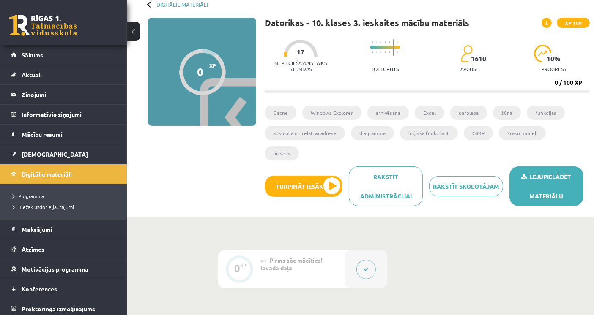
click at [543, 172] on link "Lejupielādēt materiālu" at bounding box center [547, 187] width 74 height 40
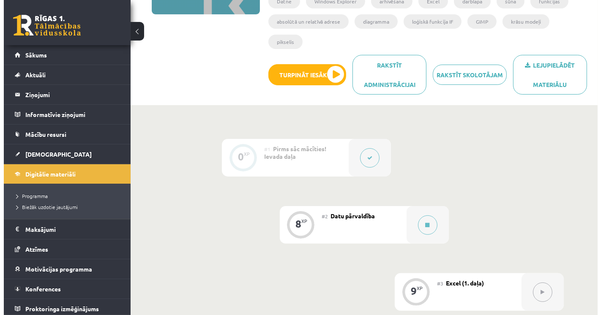
scroll to position [235, 0]
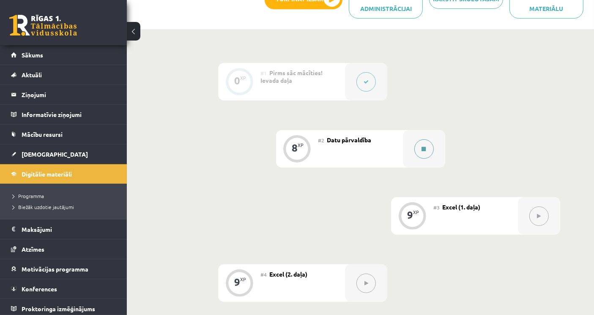
click at [420, 140] on button at bounding box center [423, 149] width 19 height 19
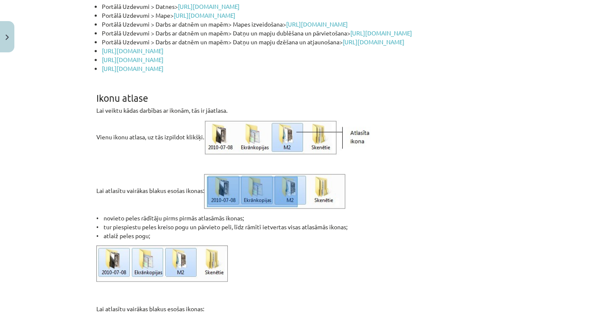
scroll to position [1692, 0]
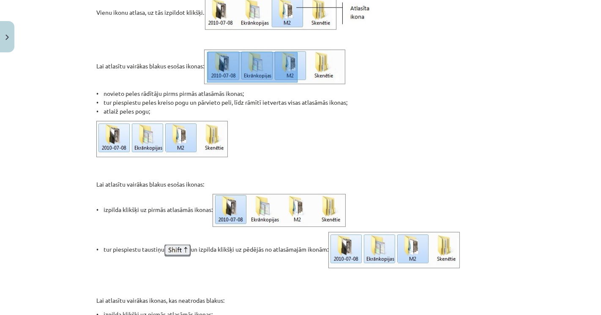
click at [523, 222] on div "Mācību tēma: Datorikas - 10. klases 3. ieskaites mācību materiāls #2 Datu pārva…" at bounding box center [300, 157] width 601 height 315
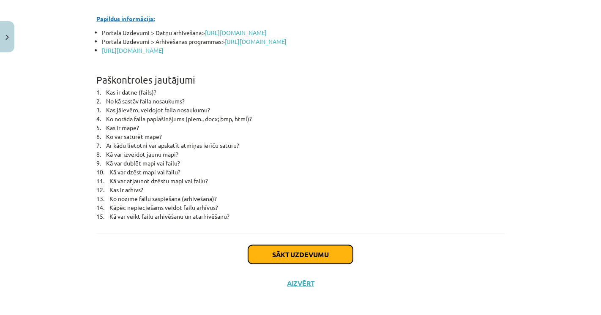
click at [291, 256] on button "Sākt uzdevumu" at bounding box center [300, 255] width 105 height 19
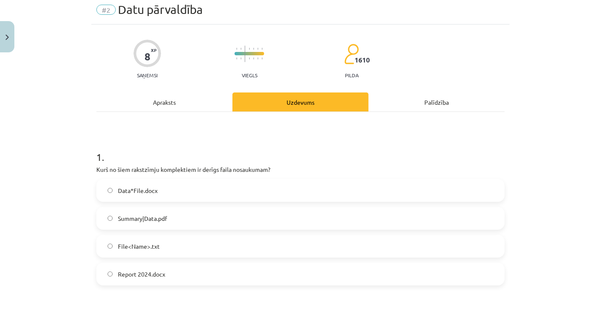
scroll to position [21, 0]
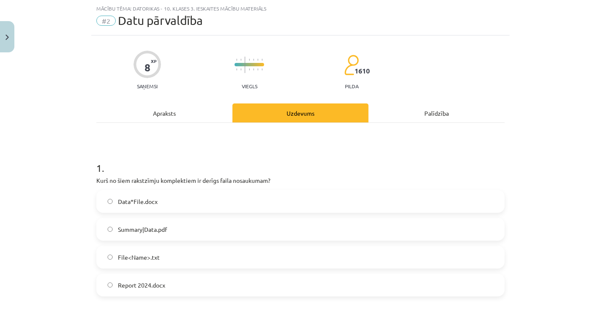
click at [24, 155] on div "Mācību tēma: Datorikas - 10. klases 3. ieskaites mācību materiāls #2 Datu pārva…" at bounding box center [300, 157] width 601 height 315
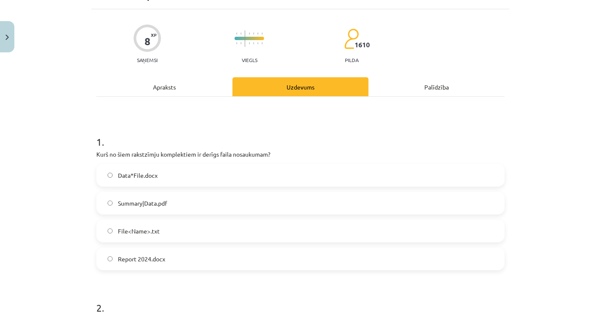
scroll to position [68, 0]
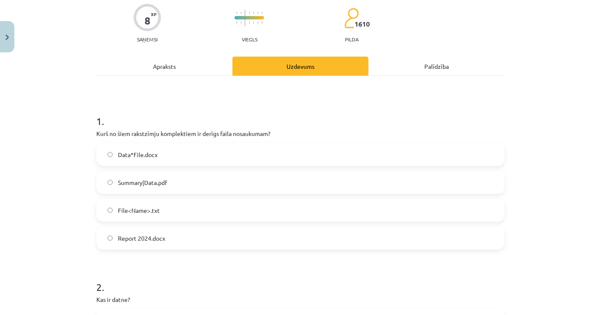
click at [136, 234] on span "Report 2024.docx" at bounding box center [141, 238] width 47 height 9
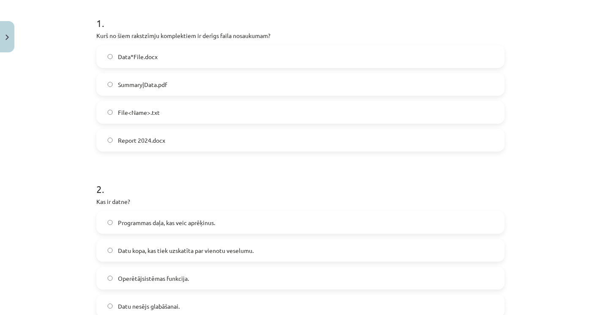
scroll to position [256, 0]
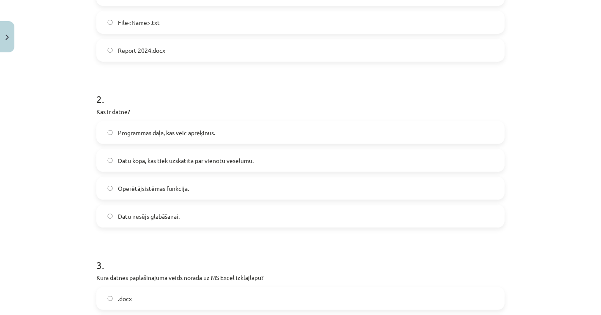
click at [160, 156] on span "Datu kopa, kas tiek uzskatīta par vienotu veselumu." at bounding box center [186, 160] width 136 height 9
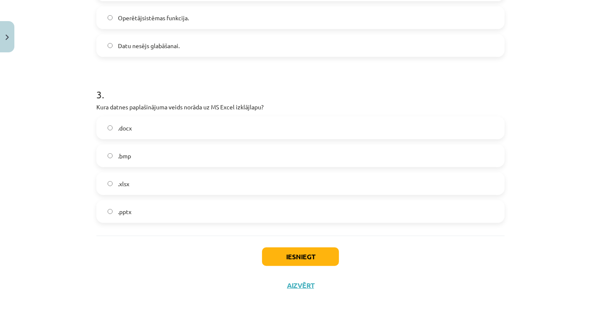
scroll to position [432, 0]
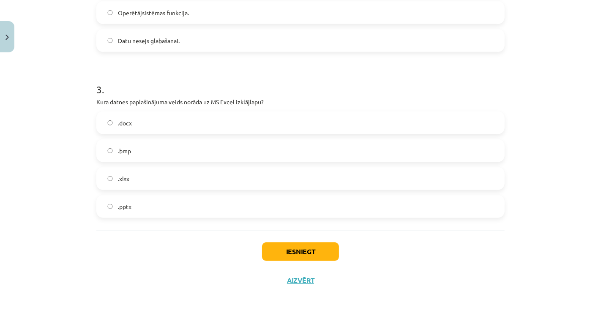
click at [123, 184] on label ".xlsx" at bounding box center [300, 178] width 407 height 21
click at [292, 255] on button "Iesniegt" at bounding box center [300, 252] width 77 height 19
click at [220, 269] on div "Iesniegt Aizvērt" at bounding box center [300, 260] width 409 height 59
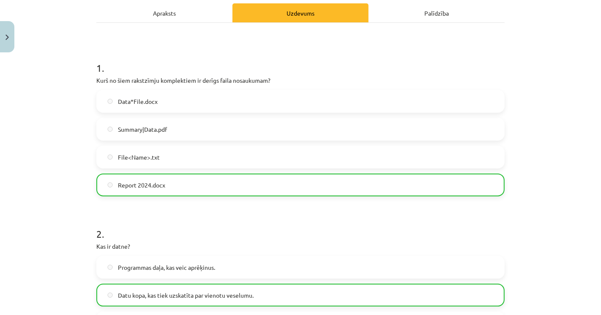
scroll to position [0, 0]
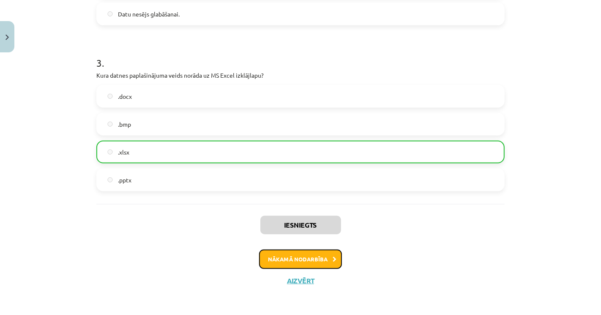
click at [321, 258] on button "Nākamā nodarbība" at bounding box center [300, 259] width 83 height 19
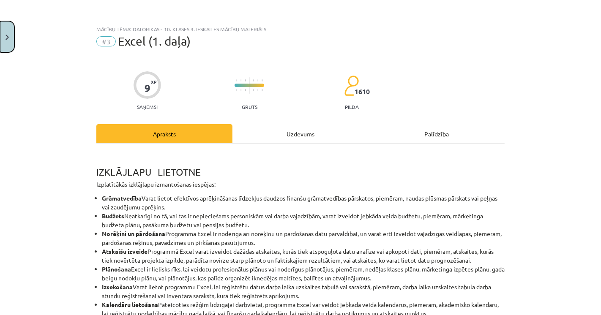
click at [12, 39] on button "Close" at bounding box center [7, 36] width 14 height 31
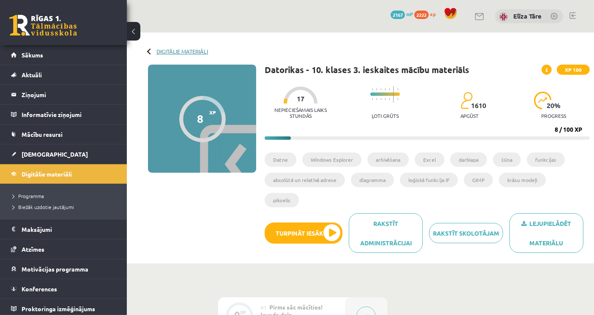
click at [182, 51] on link "Digitālie materiāli" at bounding box center [182, 51] width 52 height 6
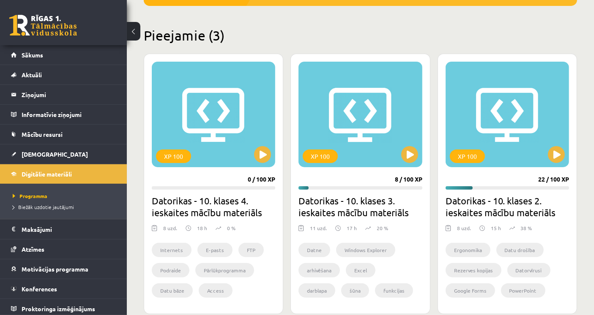
scroll to position [235, 0]
